Goal: Register for event/course

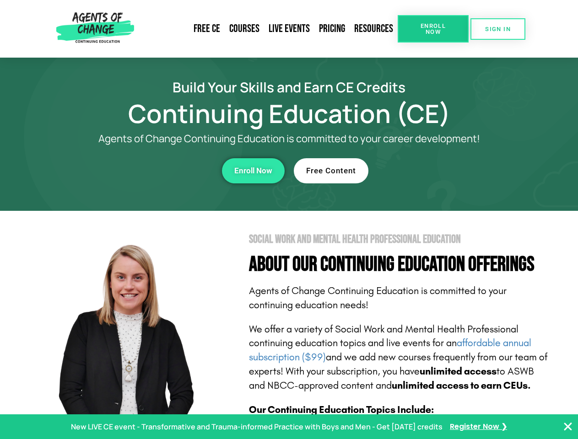
click at [289, 220] on section "Social Work and Mental Health Professional Education About Our Continuing Educa…" at bounding box center [289, 403] width 578 height 384
click at [374, 29] on link "Resources" at bounding box center [373, 28] width 48 height 21
click at [433, 29] on span "Enroll Now" at bounding box center [433, 29] width 42 height 12
click at [498, 29] on span "SIGN IN" at bounding box center [498, 29] width 26 height 6
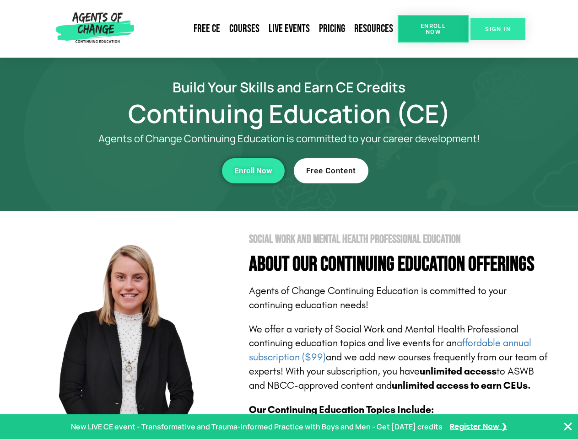
click at [498, 29] on span "SIGN IN" at bounding box center [498, 29] width 26 height 6
click at [159, 171] on div "Enroll Now" at bounding box center [159, 170] width 252 height 25
click at [253, 171] on span "Enroll Now" at bounding box center [253, 171] width 38 height 8
